Goal: Book appointment/travel/reservation

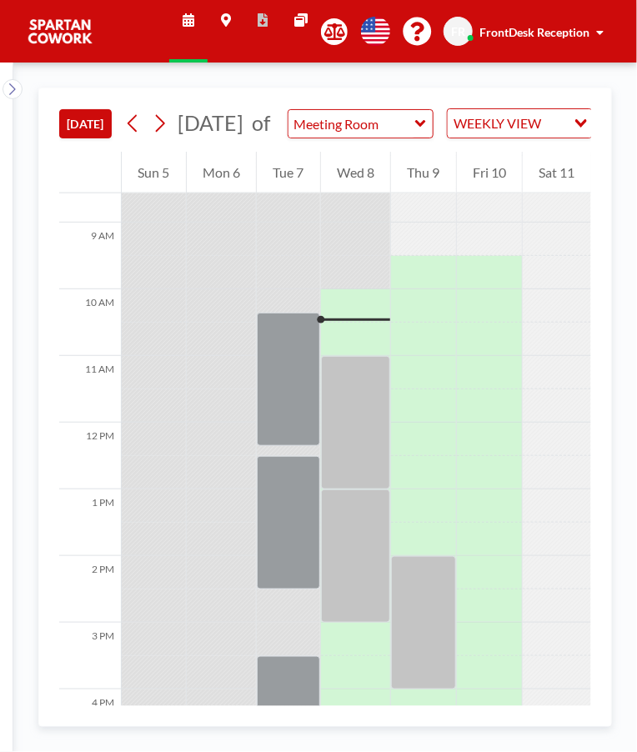
scroll to position [570, 0]
click at [359, 452] on div at bounding box center [356, 423] width 70 height 133
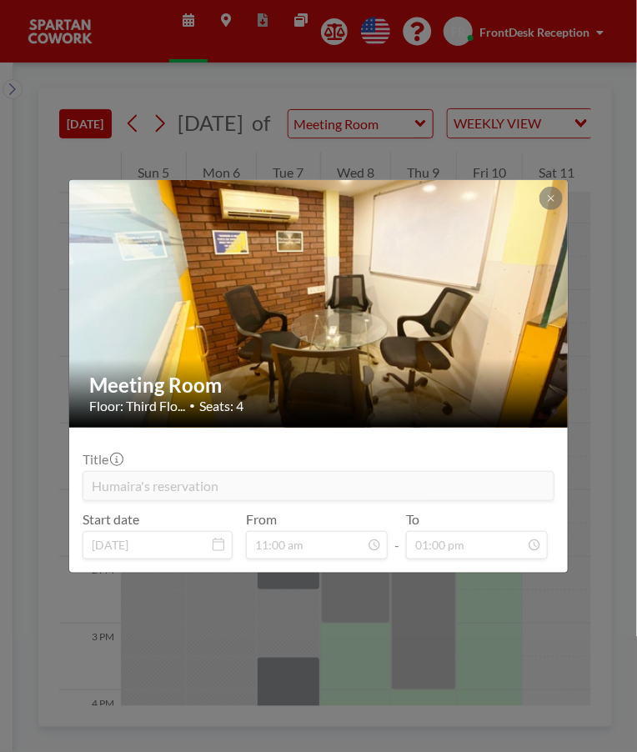
click at [545, 208] on div at bounding box center [551, 198] width 23 height 23
click at [549, 197] on icon at bounding box center [551, 198] width 10 height 10
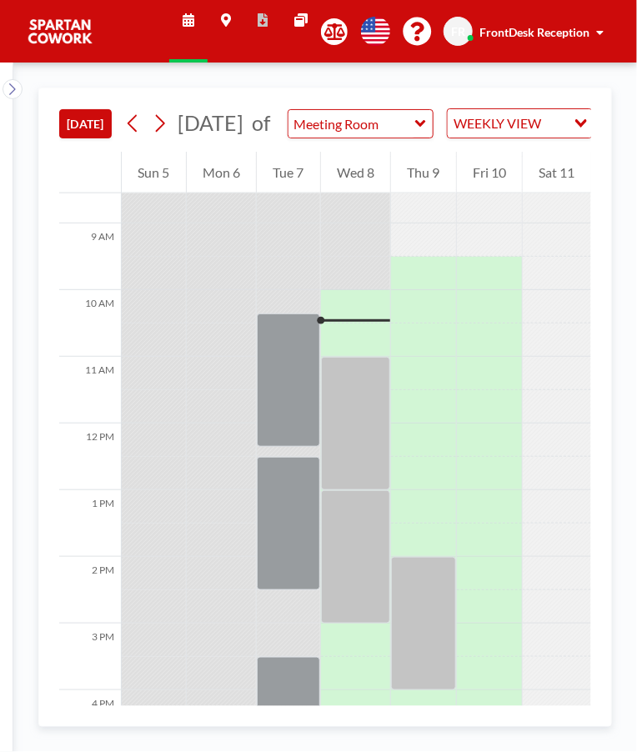
click at [354, 587] on div at bounding box center [356, 556] width 70 height 133
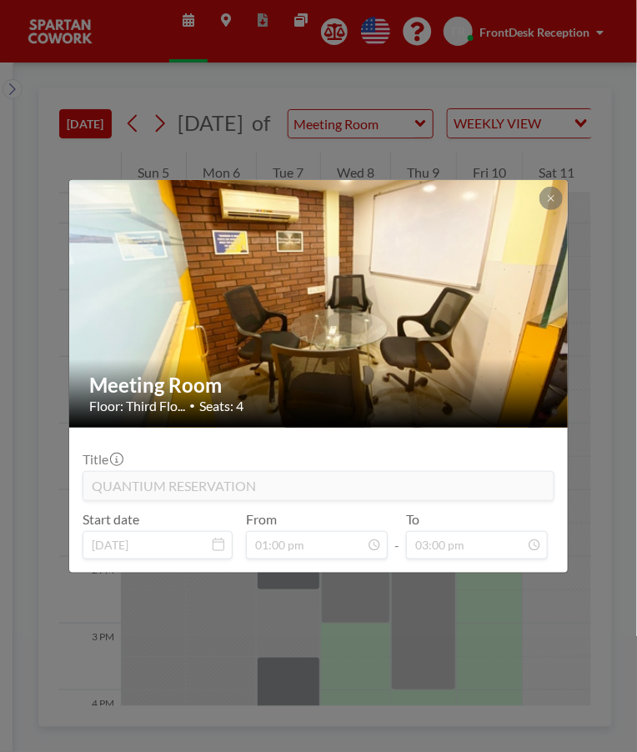
click at [551, 198] on icon at bounding box center [551, 198] width 6 height 6
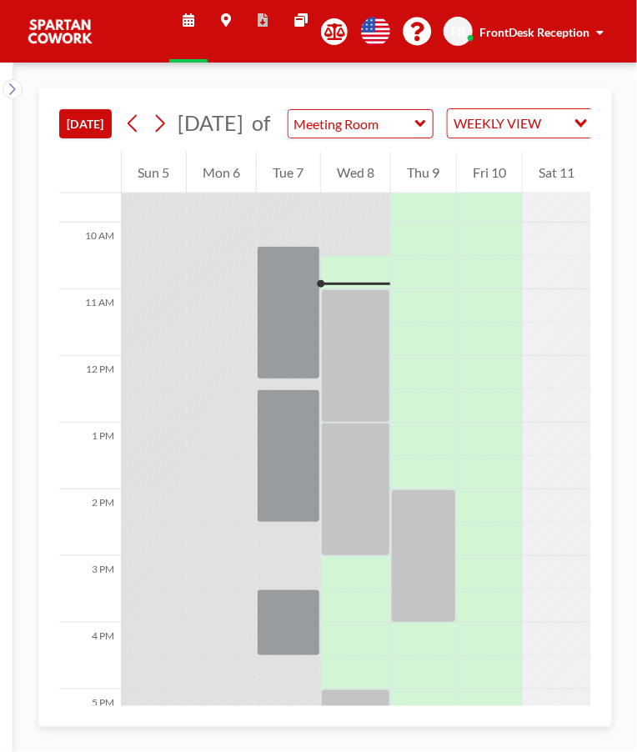
scroll to position [593, 0]
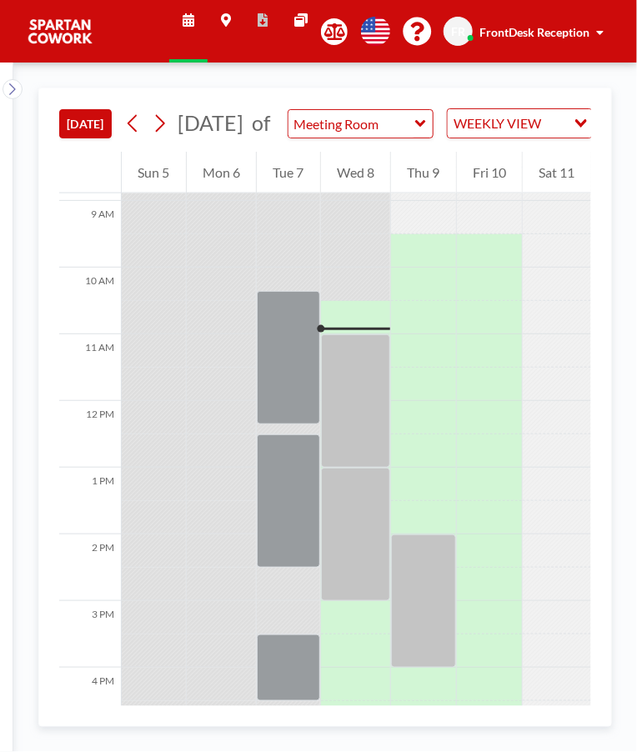
click at [370, 356] on div at bounding box center [356, 400] width 70 height 133
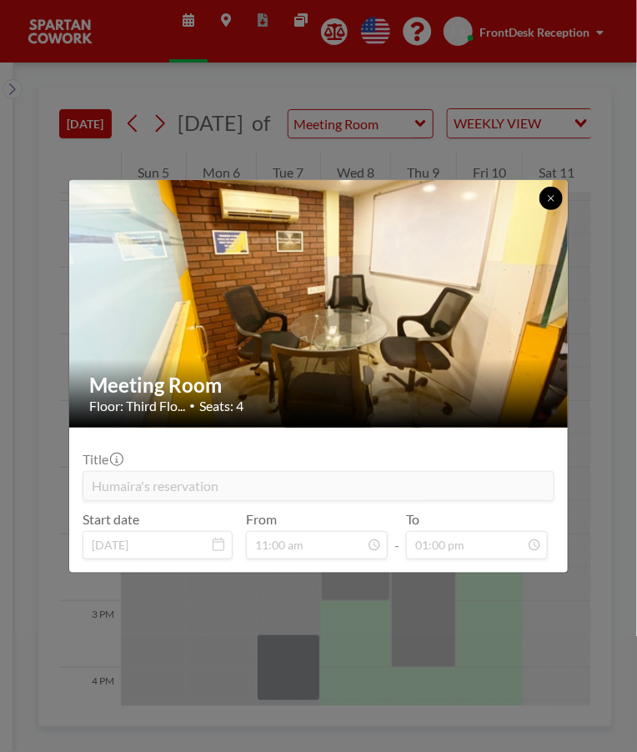
click at [547, 206] on button at bounding box center [551, 198] width 23 height 23
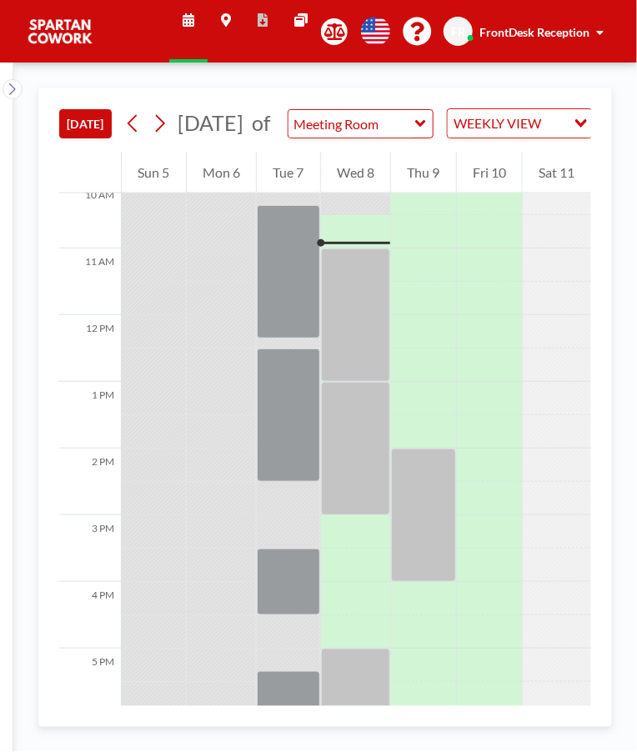
scroll to position [680, 0]
click at [373, 356] on div at bounding box center [356, 313] width 70 height 133
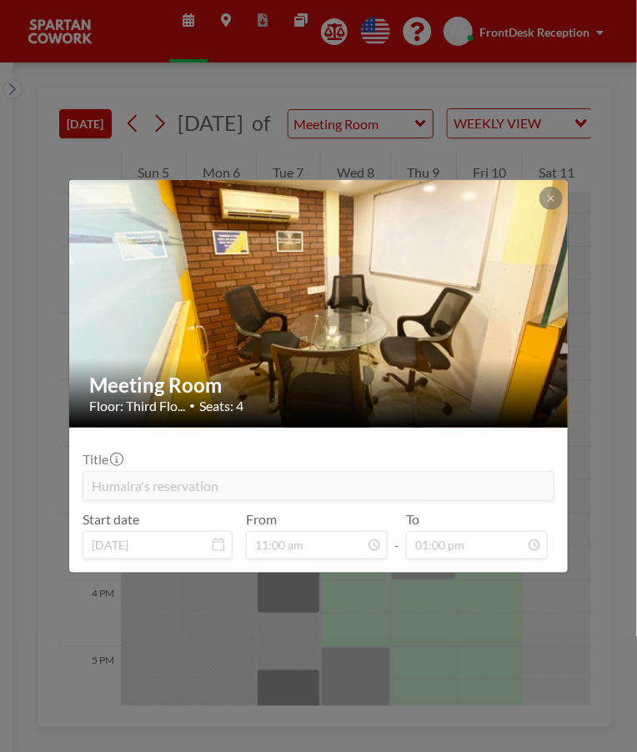
click at [558, 189] on button at bounding box center [551, 198] width 23 height 23
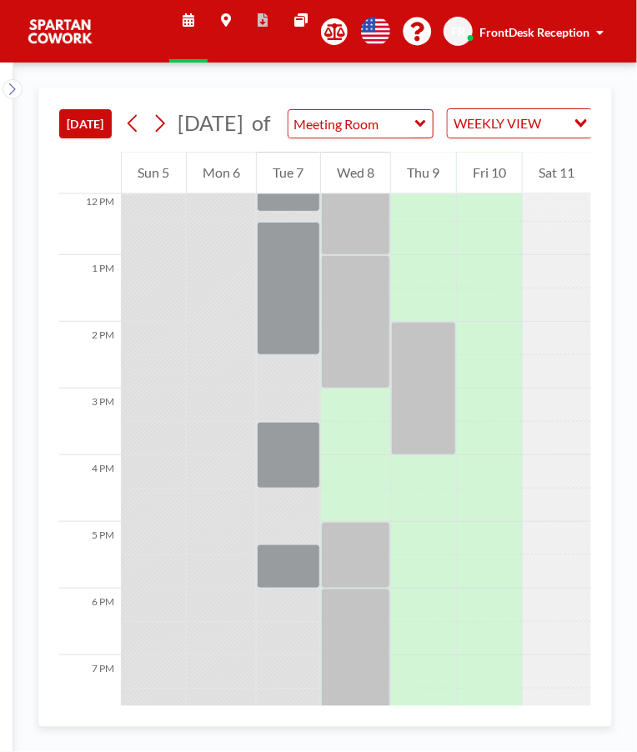
scroll to position [812, 0]
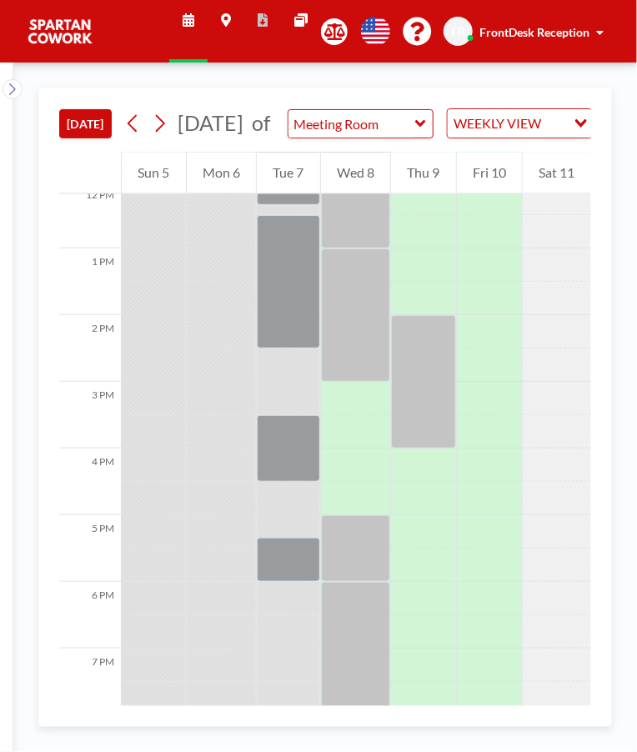
click at [354, 311] on div at bounding box center [356, 315] width 70 height 133
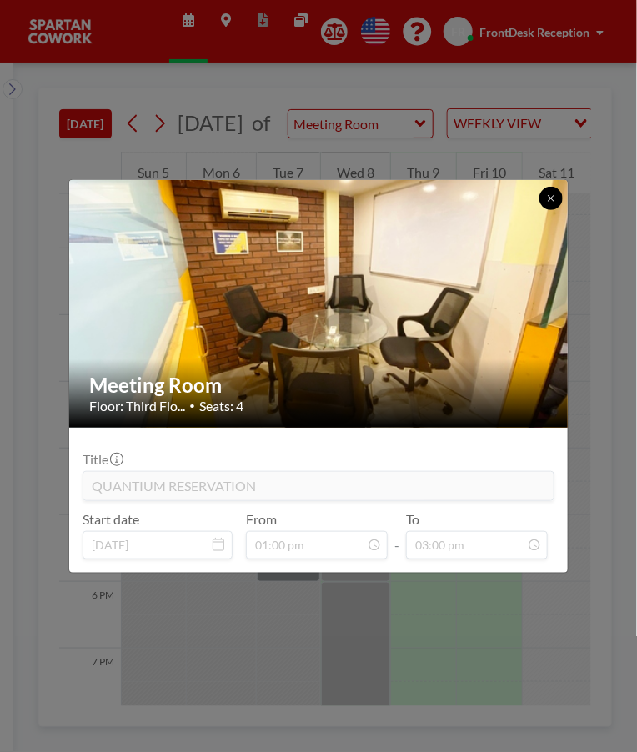
click at [550, 198] on icon at bounding box center [551, 198] width 6 height 6
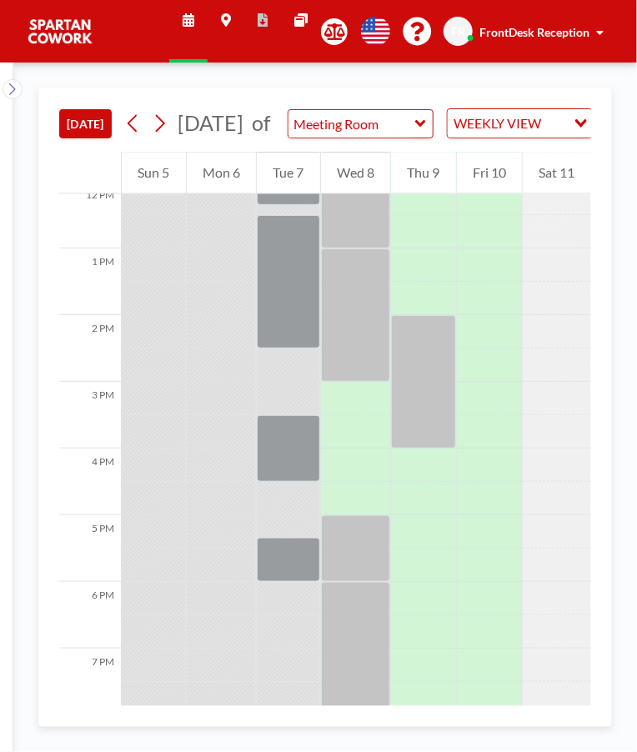
click at [357, 580] on div at bounding box center [356, 548] width 70 height 67
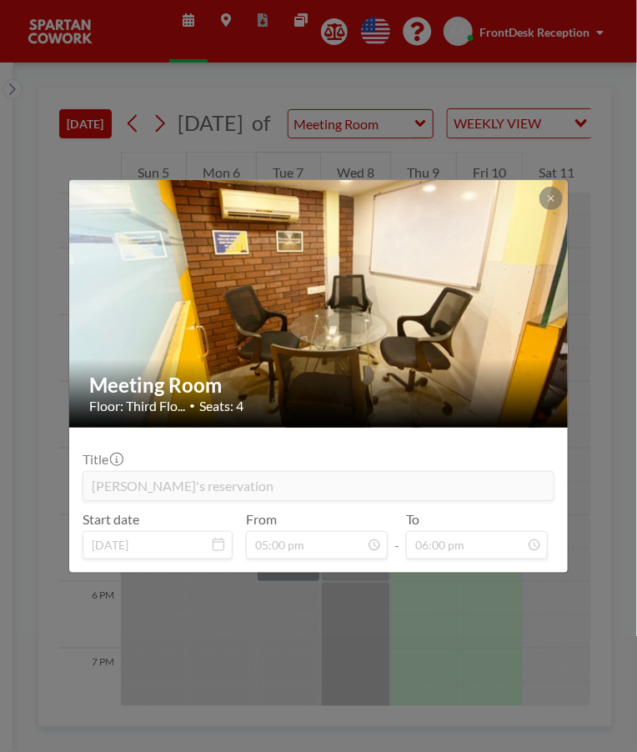
click at [559, 188] on div at bounding box center [551, 198] width 23 height 23
click at [558, 188] on div at bounding box center [551, 198] width 23 height 23
click at [548, 205] on button at bounding box center [551, 198] width 23 height 23
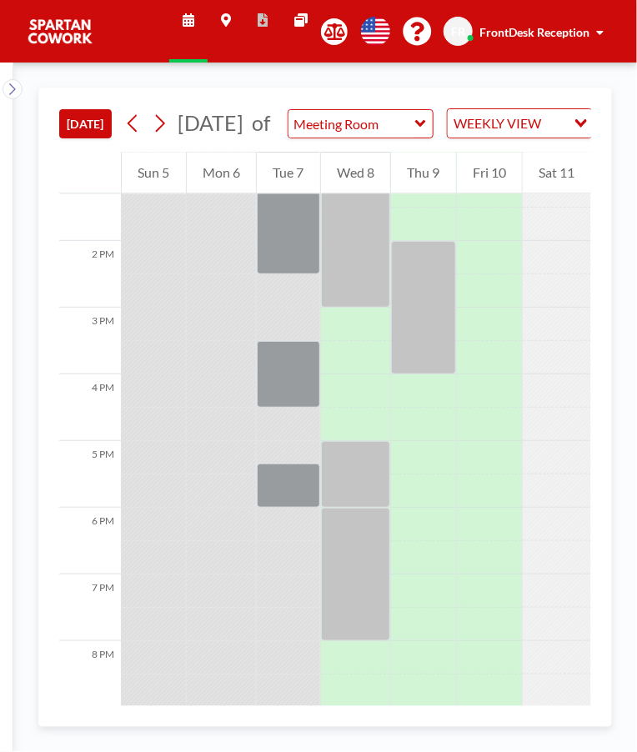
scroll to position [889, 0]
click at [359, 601] on div at bounding box center [356, 571] width 70 height 133
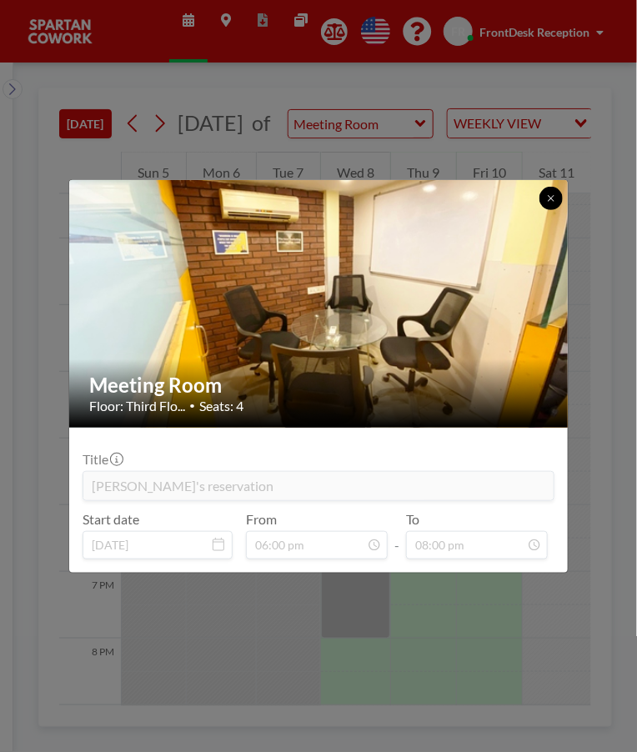
click at [550, 194] on icon at bounding box center [551, 198] width 10 height 10
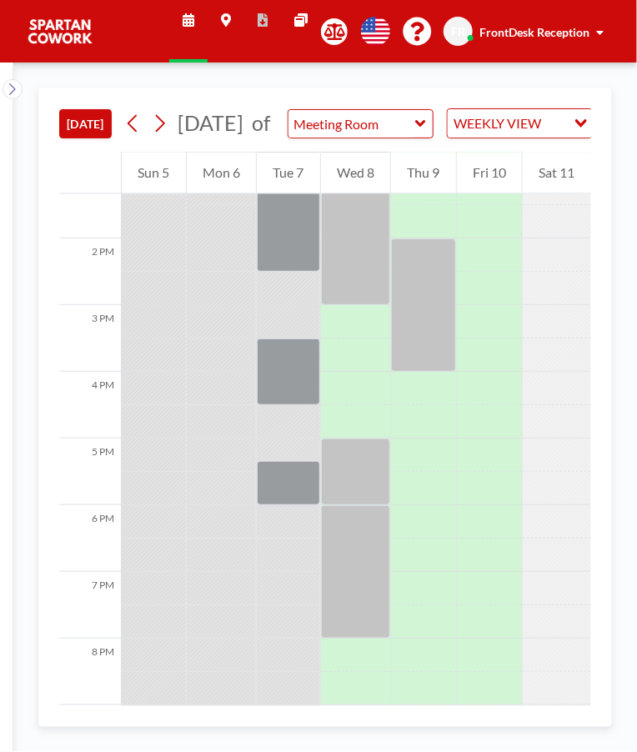
click at [351, 624] on div at bounding box center [356, 571] width 70 height 133
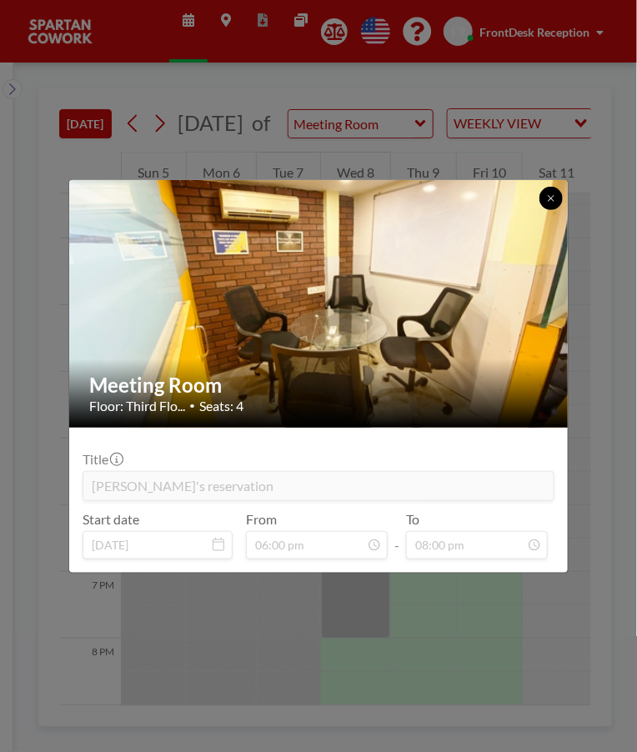
click at [560, 196] on button at bounding box center [551, 198] width 23 height 23
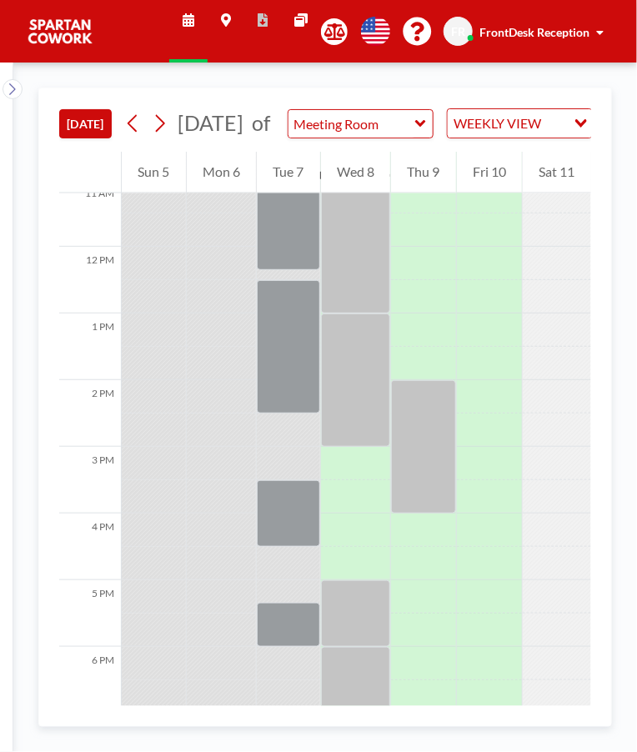
scroll to position [742, 0]
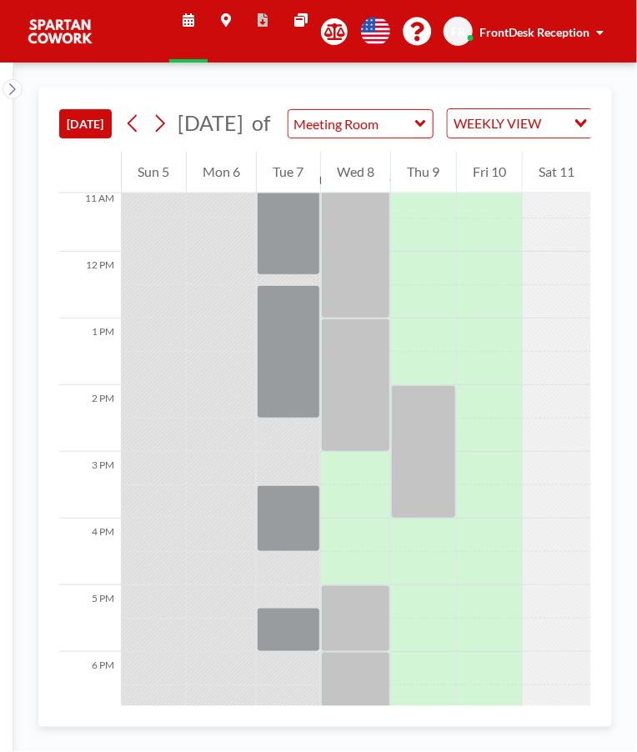
click at [360, 429] on div at bounding box center [356, 385] width 70 height 133
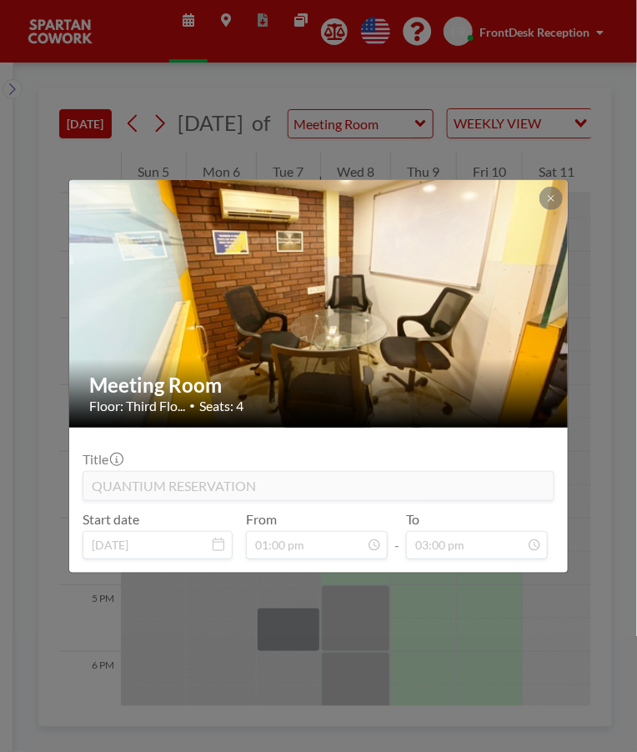
click at [550, 198] on icon at bounding box center [551, 198] width 6 height 6
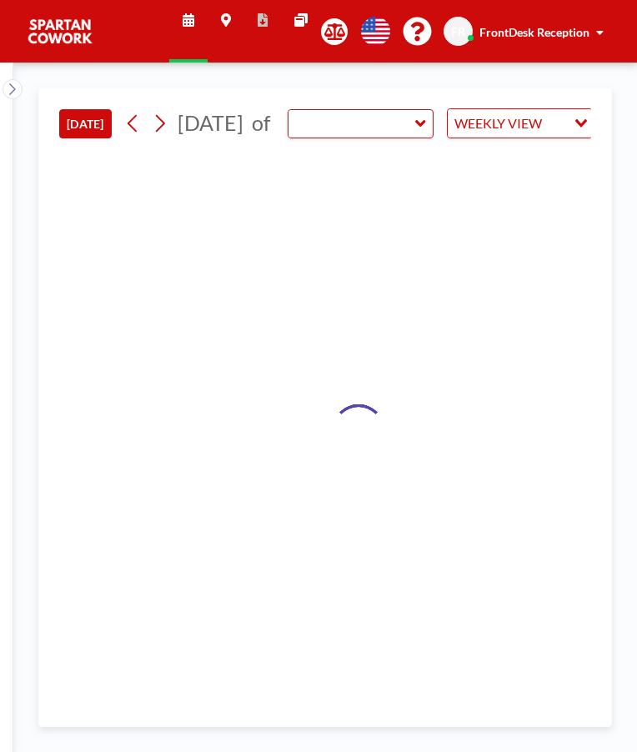
type input "Meeting Room"
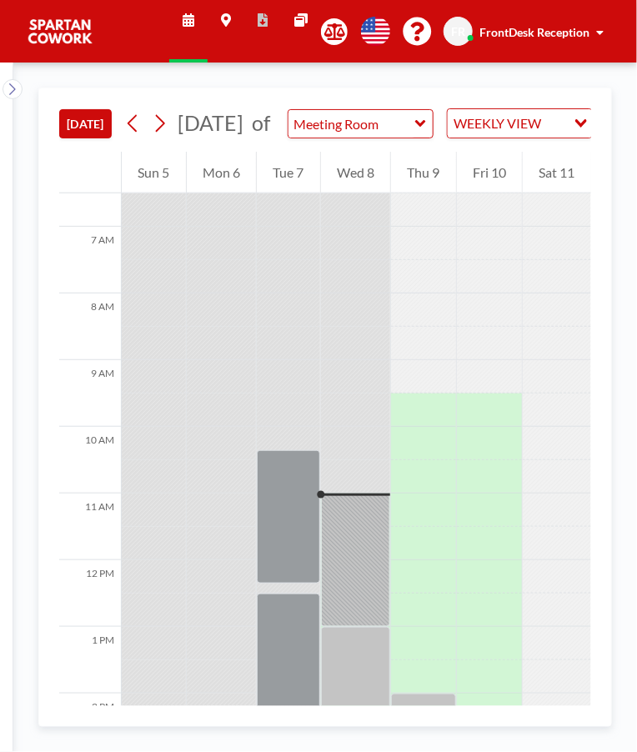
scroll to position [445, 0]
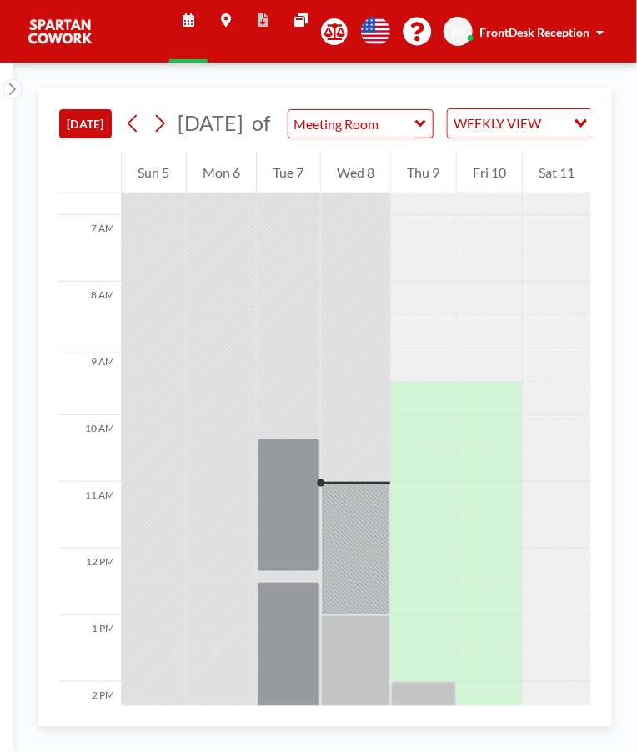
click at [366, 606] on div at bounding box center [356, 548] width 70 height 133
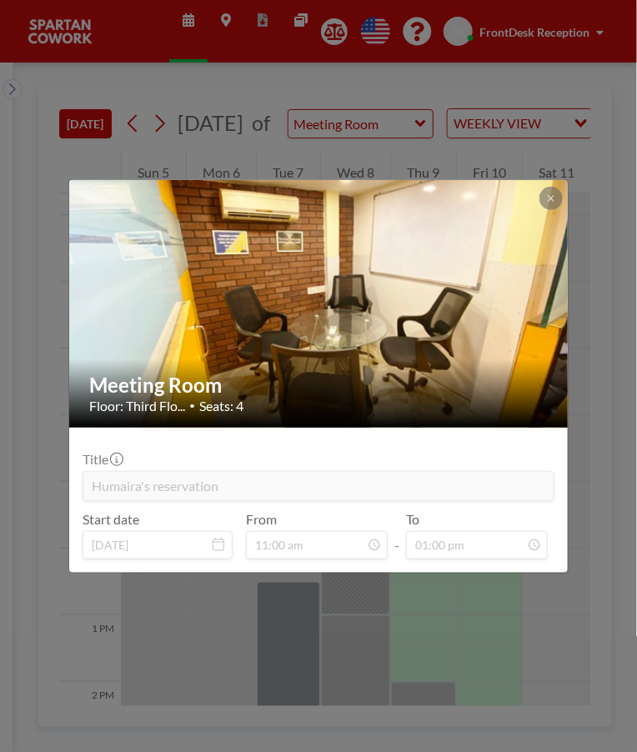
click at [522, 368] on div "Meeting Room Floor: Third Flo... • Seats: 4" at bounding box center [319, 393] width 500 height 68
click at [550, 208] on button at bounding box center [551, 198] width 23 height 23
